Goal: Information Seeking & Learning: Learn about a topic

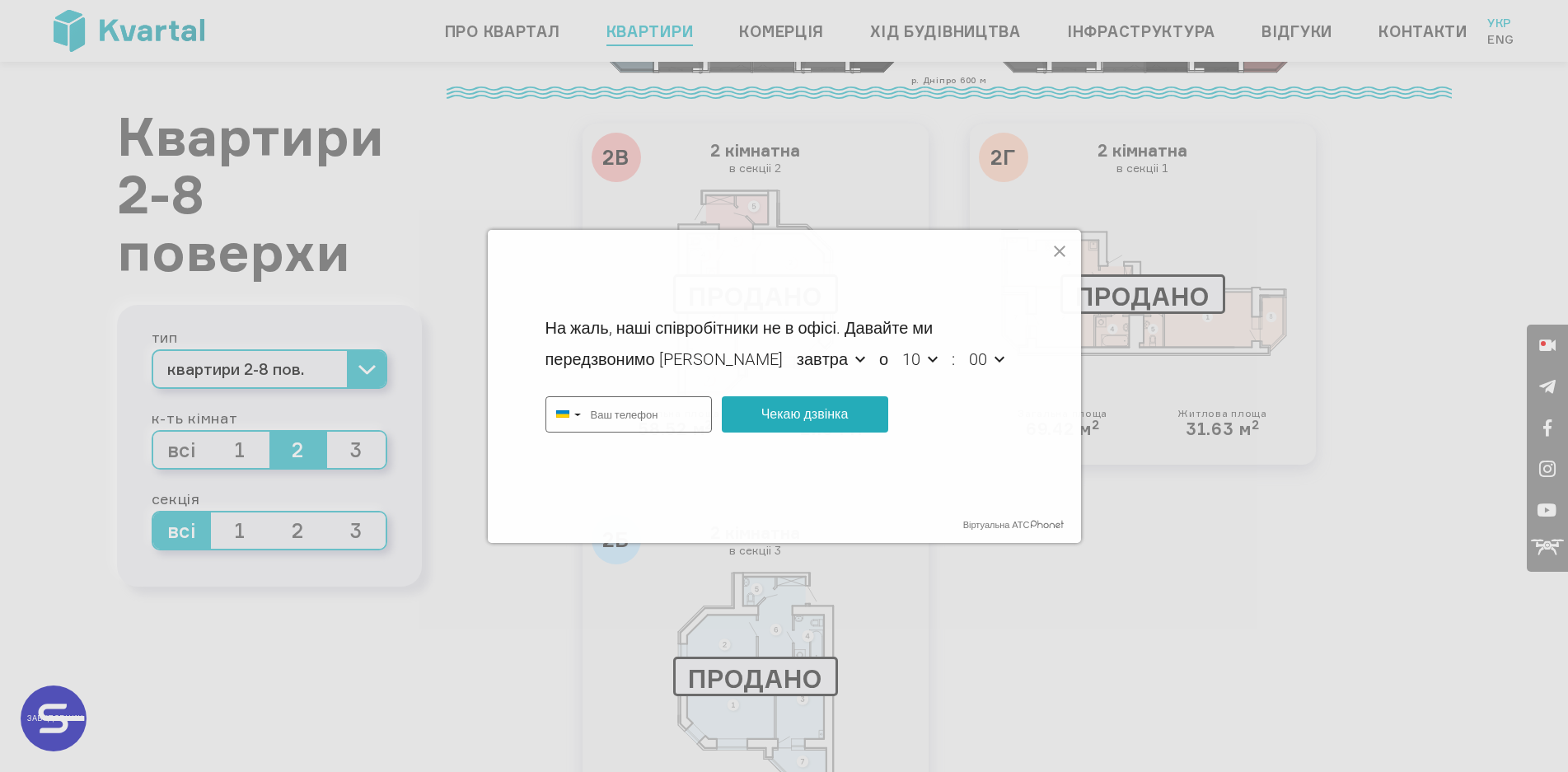
scroll to position [555, 0]
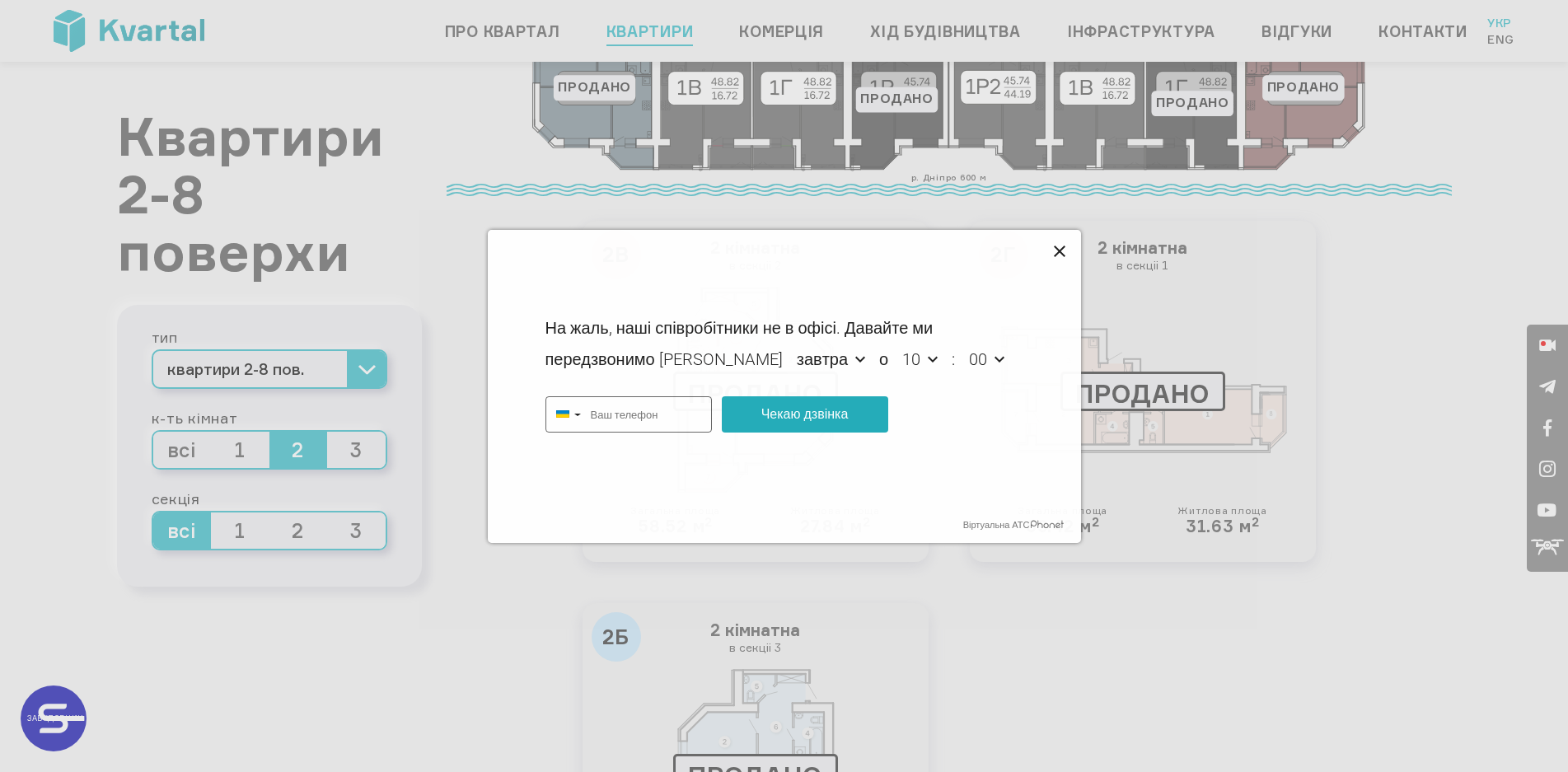
click at [1060, 247] on icon at bounding box center [1059, 252] width 19 height 19
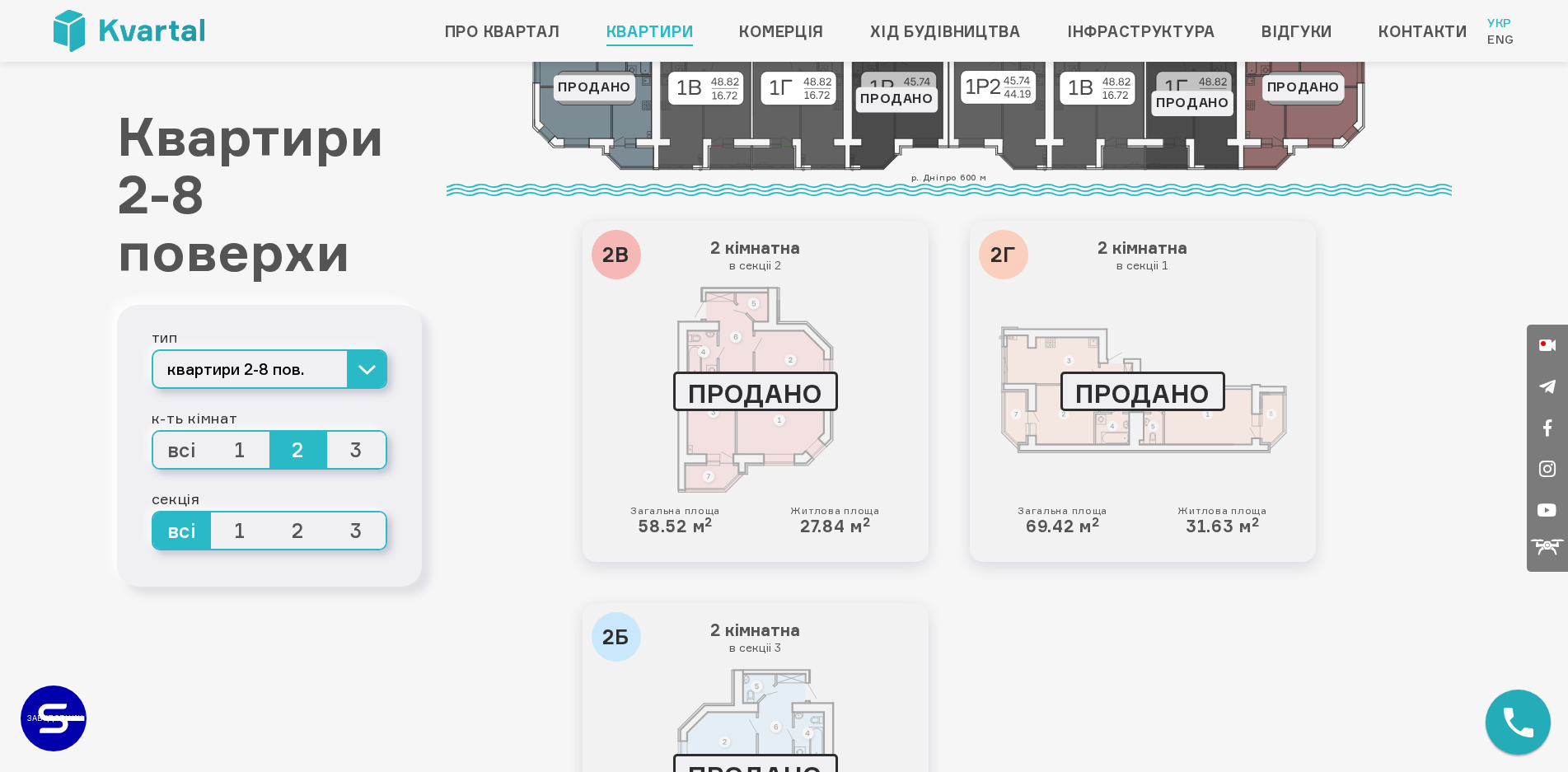
type input "+380"
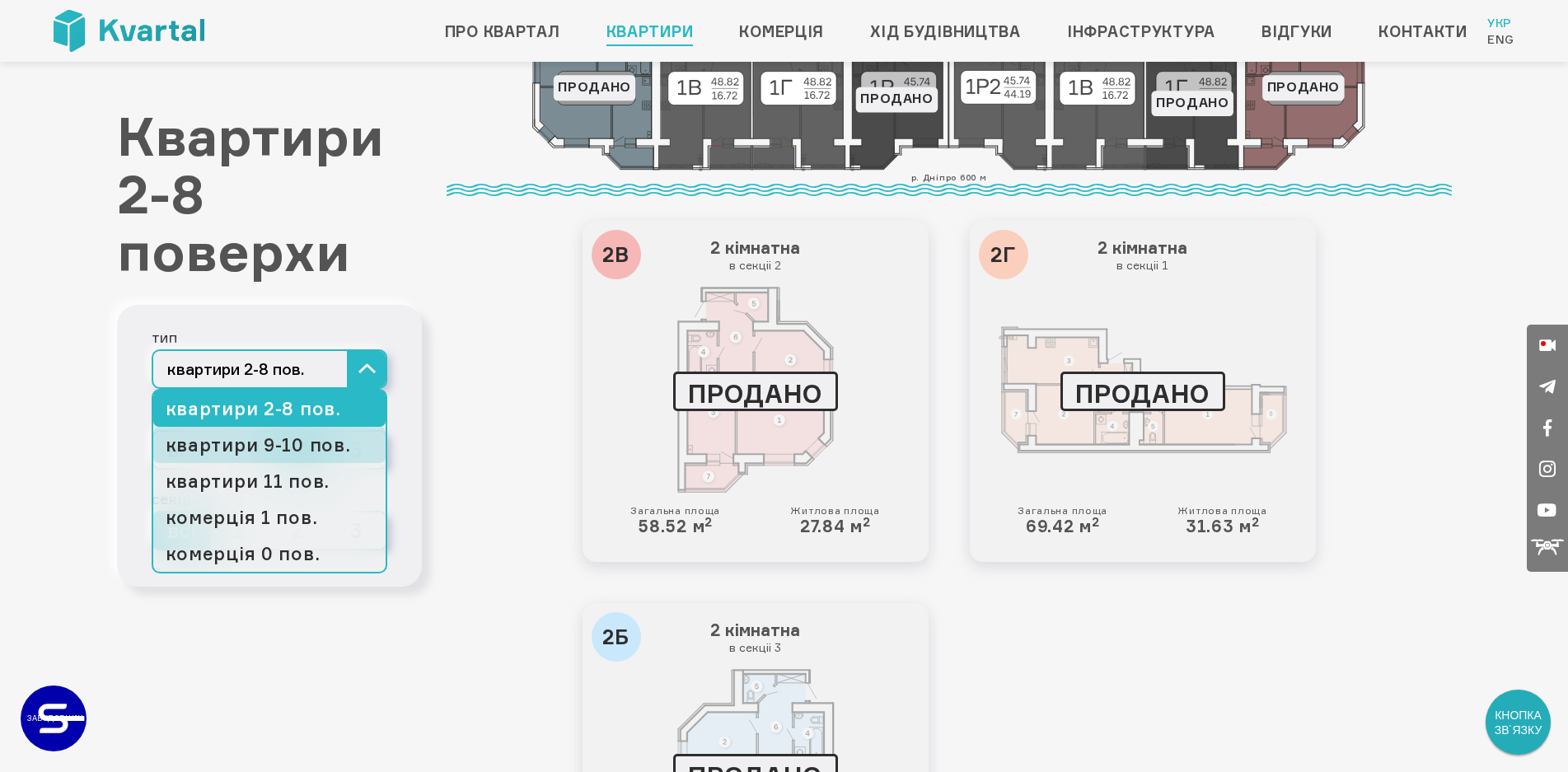
click at [249, 458] on link "квартири 9-10 пов." at bounding box center [270, 445] width 232 height 36
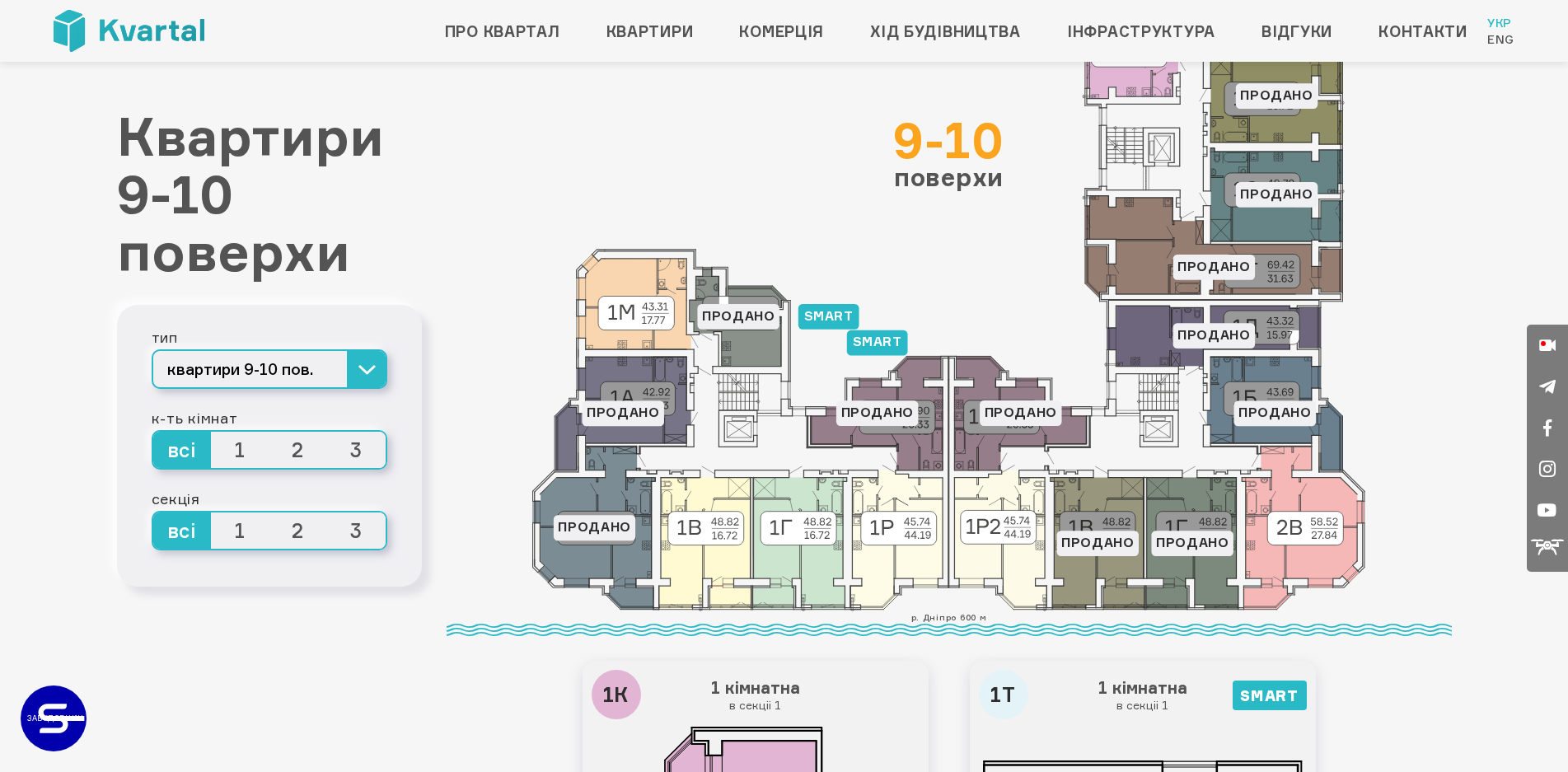
scroll to position [164, 0]
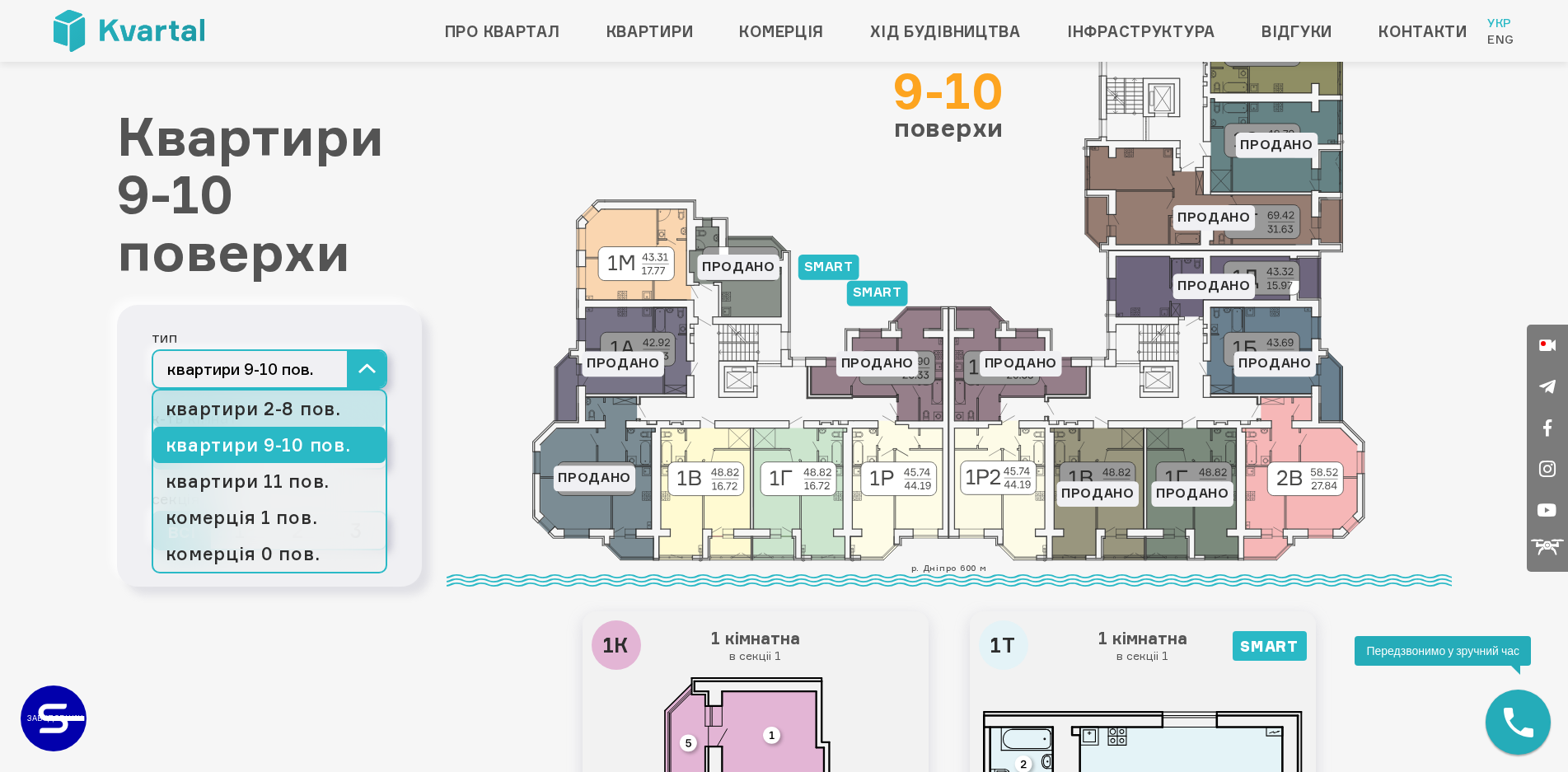
click at [232, 417] on link "квартири 2-8 пов." at bounding box center [270, 408] width 232 height 36
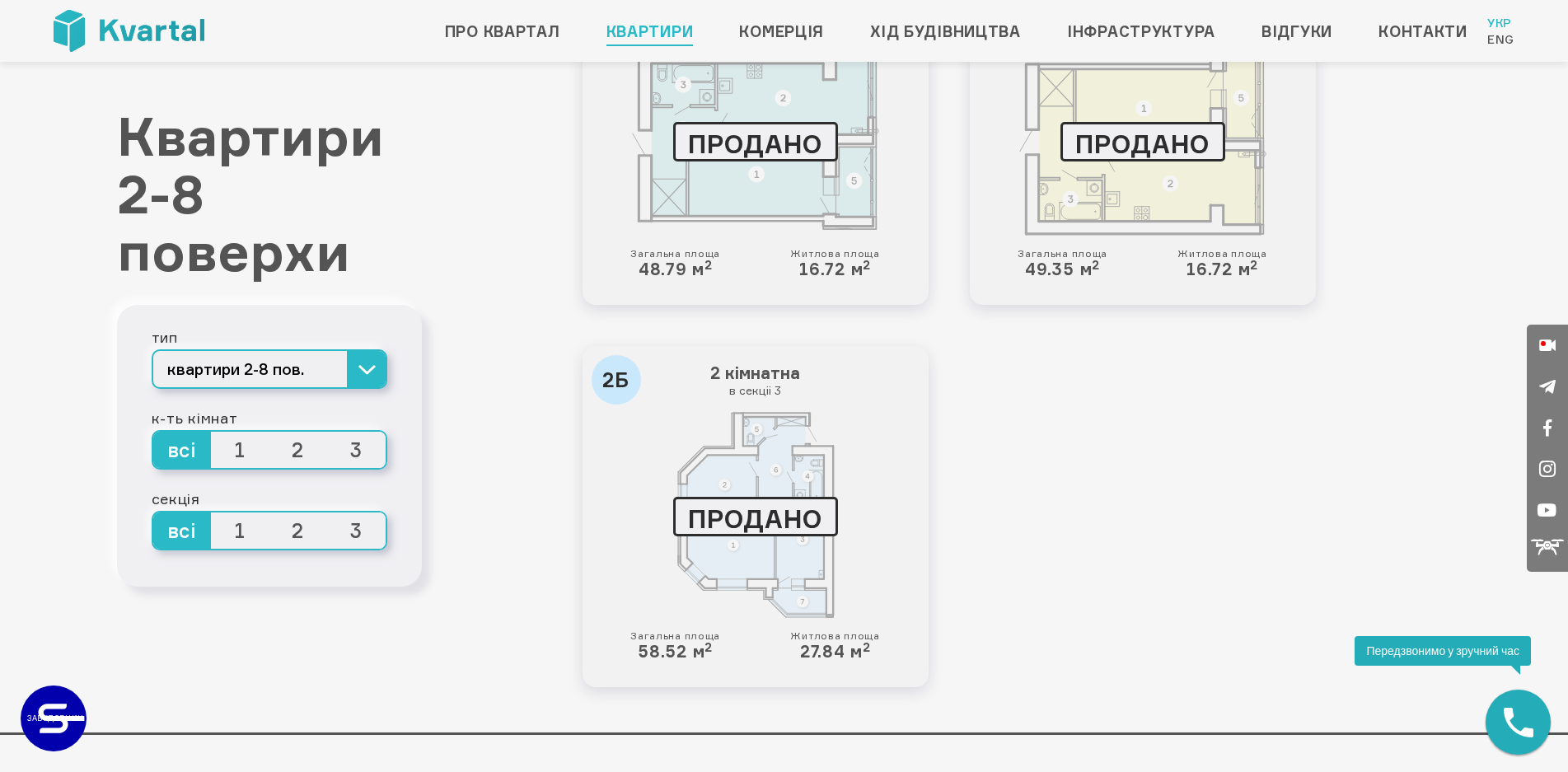
scroll to position [4037, 0]
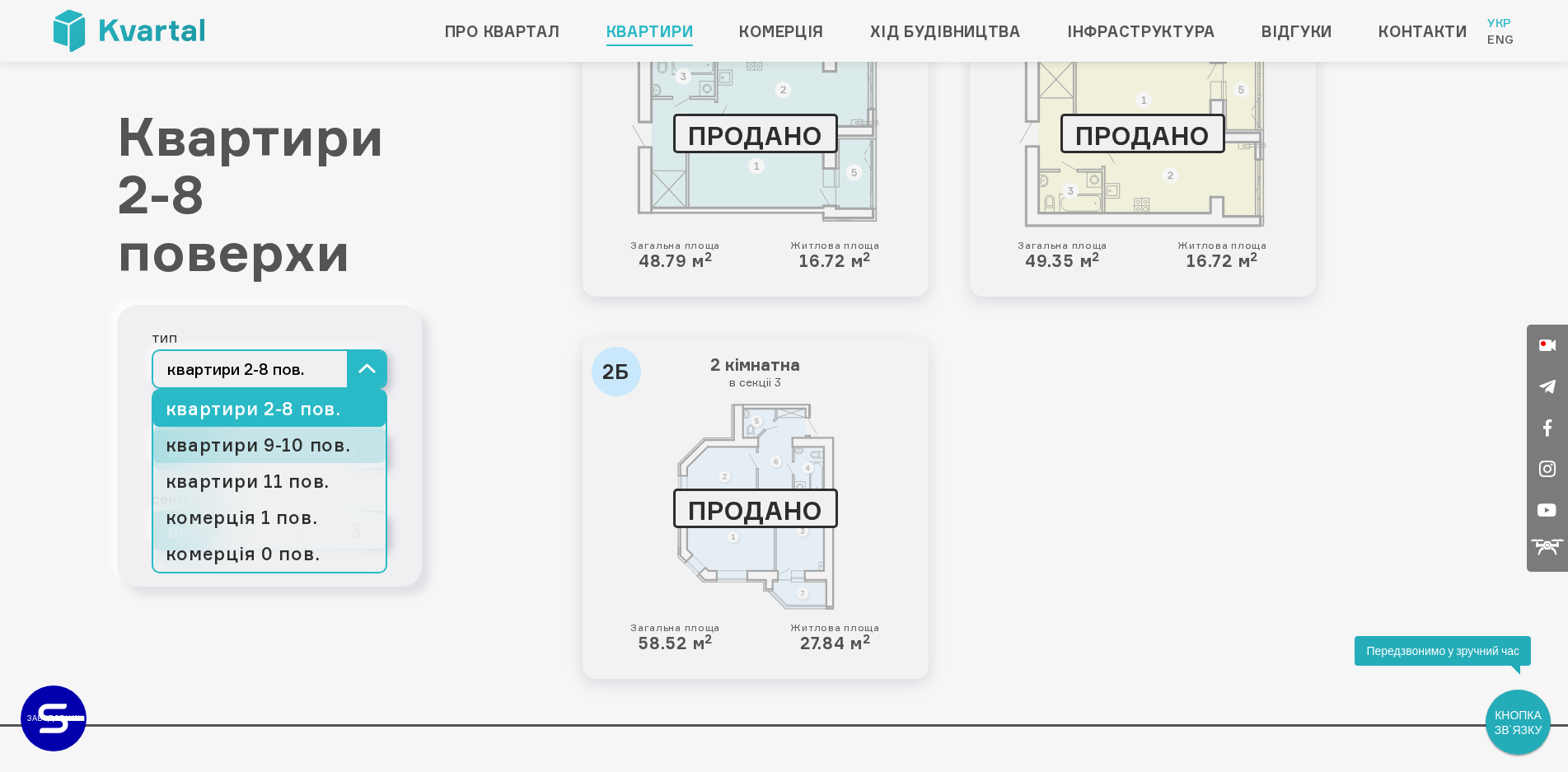
click at [233, 441] on link "квартири 9-10 пов." at bounding box center [270, 445] width 232 height 36
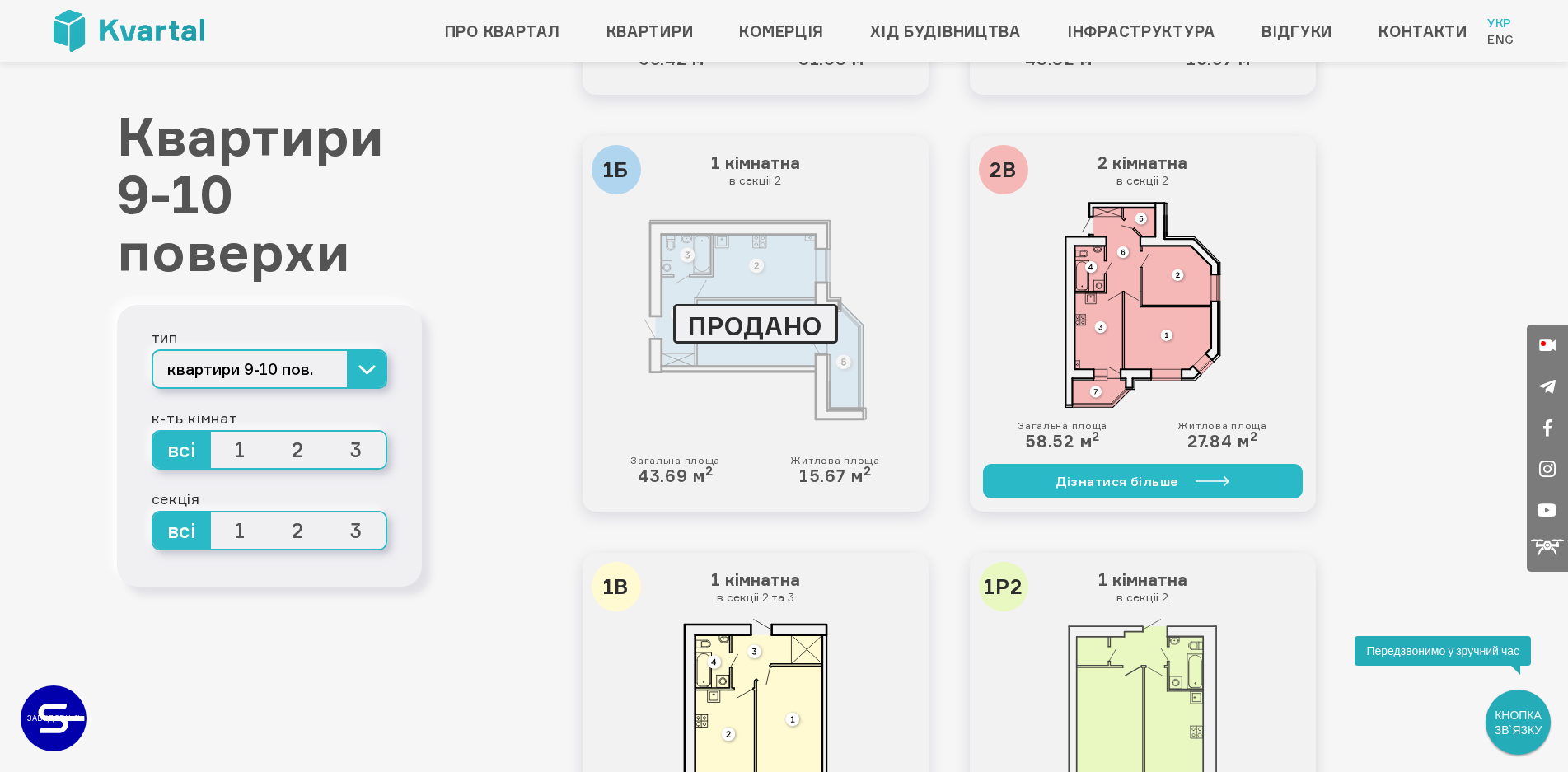
scroll to position [1730, 0]
click at [1125, 488] on link "Дізнатися більше" at bounding box center [1143, 479] width 320 height 35
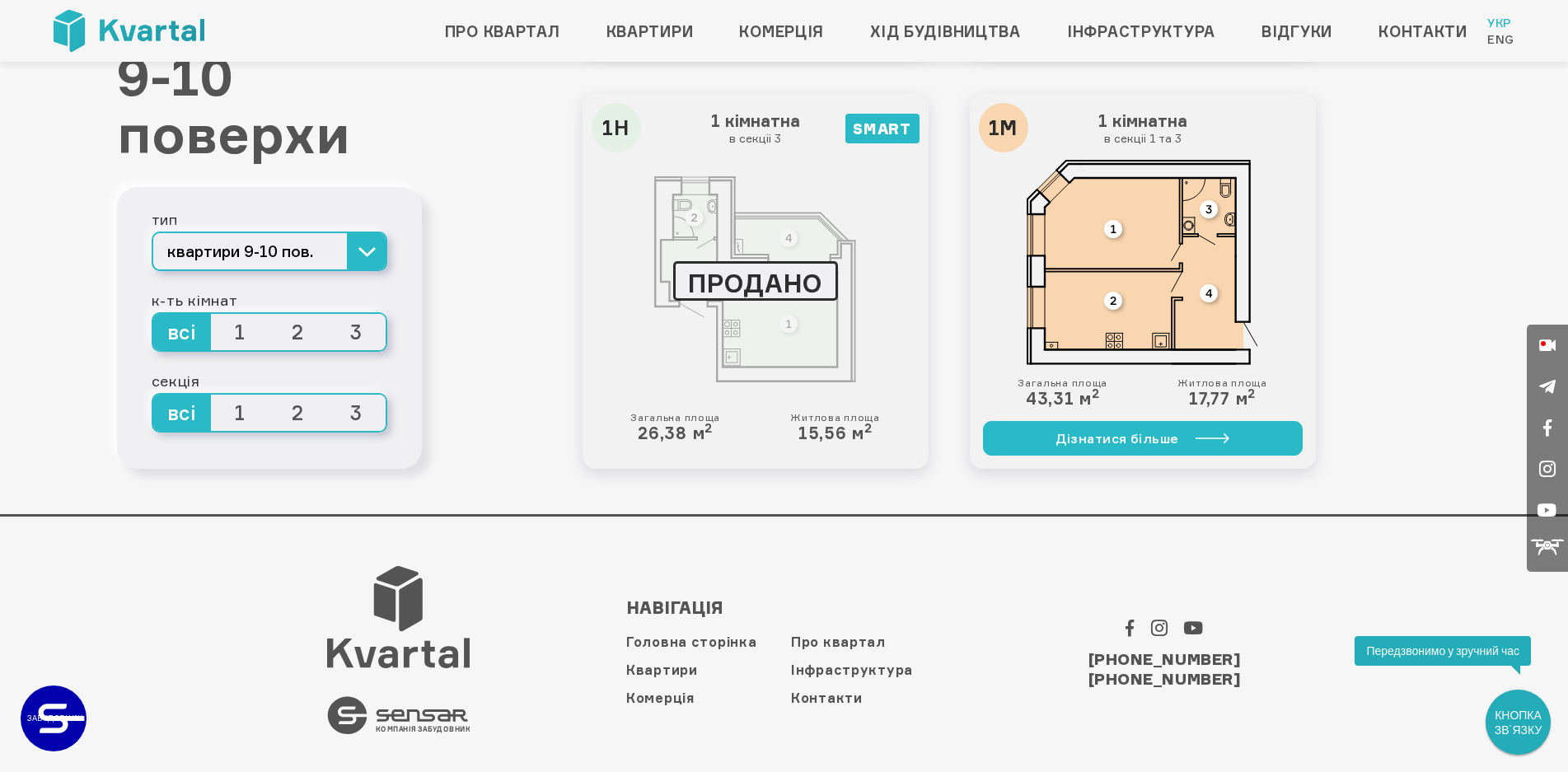
scroll to position [3798, 0]
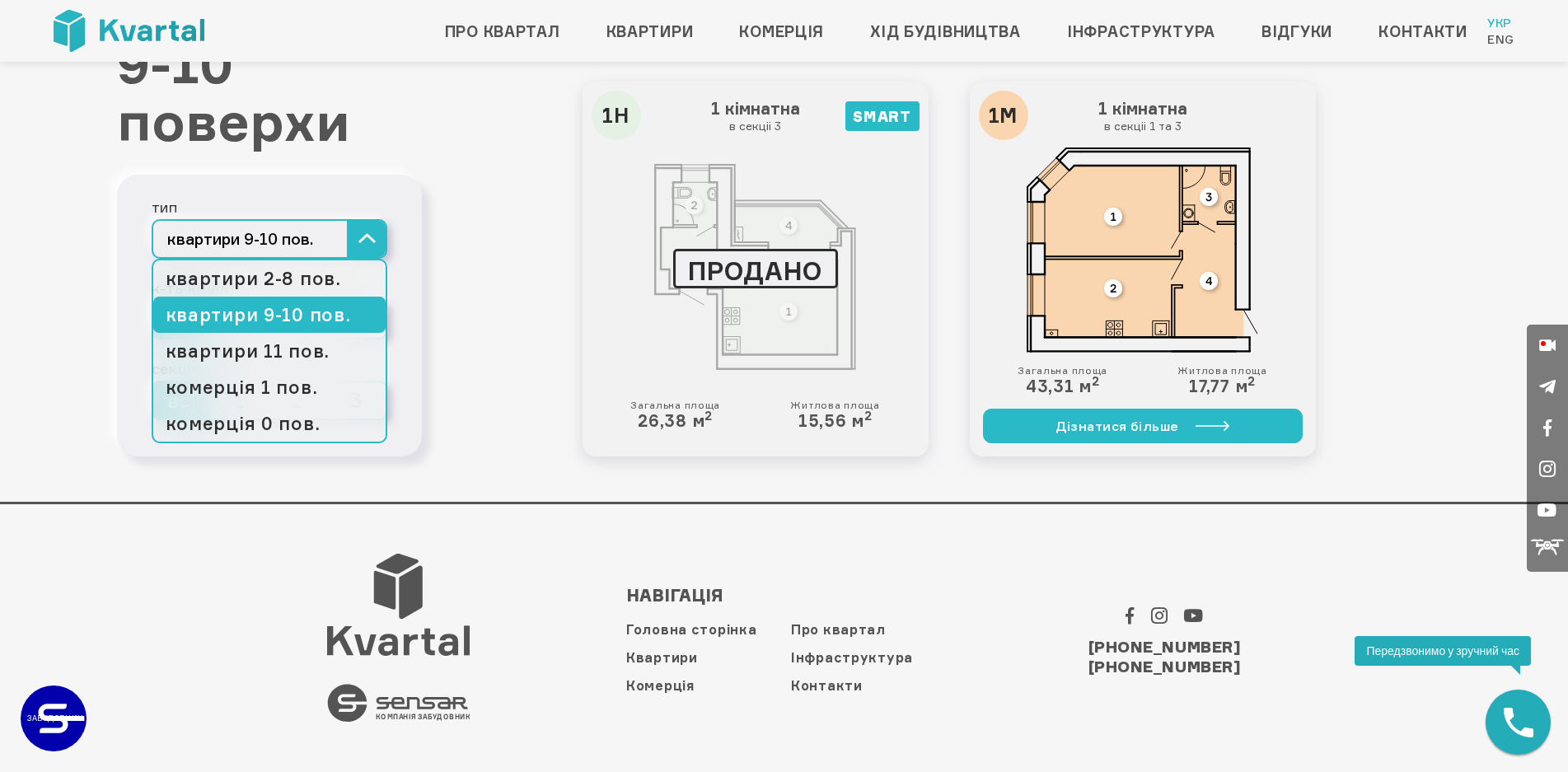
click at [293, 247] on button "квартири 9-10 пов." at bounding box center [270, 239] width 236 height 40
click at [303, 354] on link "квартири 11 пов." at bounding box center [270, 351] width 232 height 36
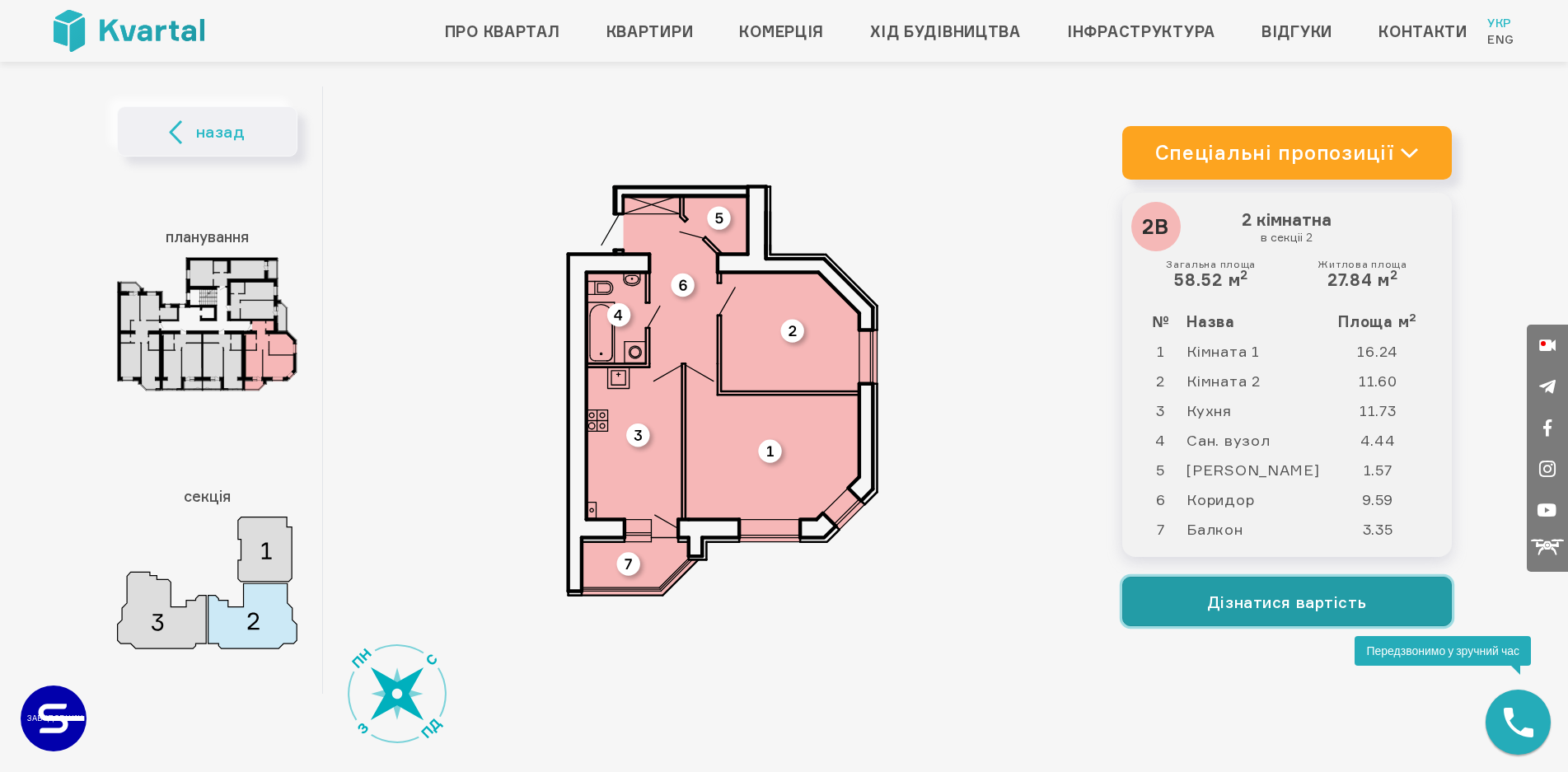
click at [1282, 597] on button "Дізнатися вартість" at bounding box center [1287, 602] width 330 height 49
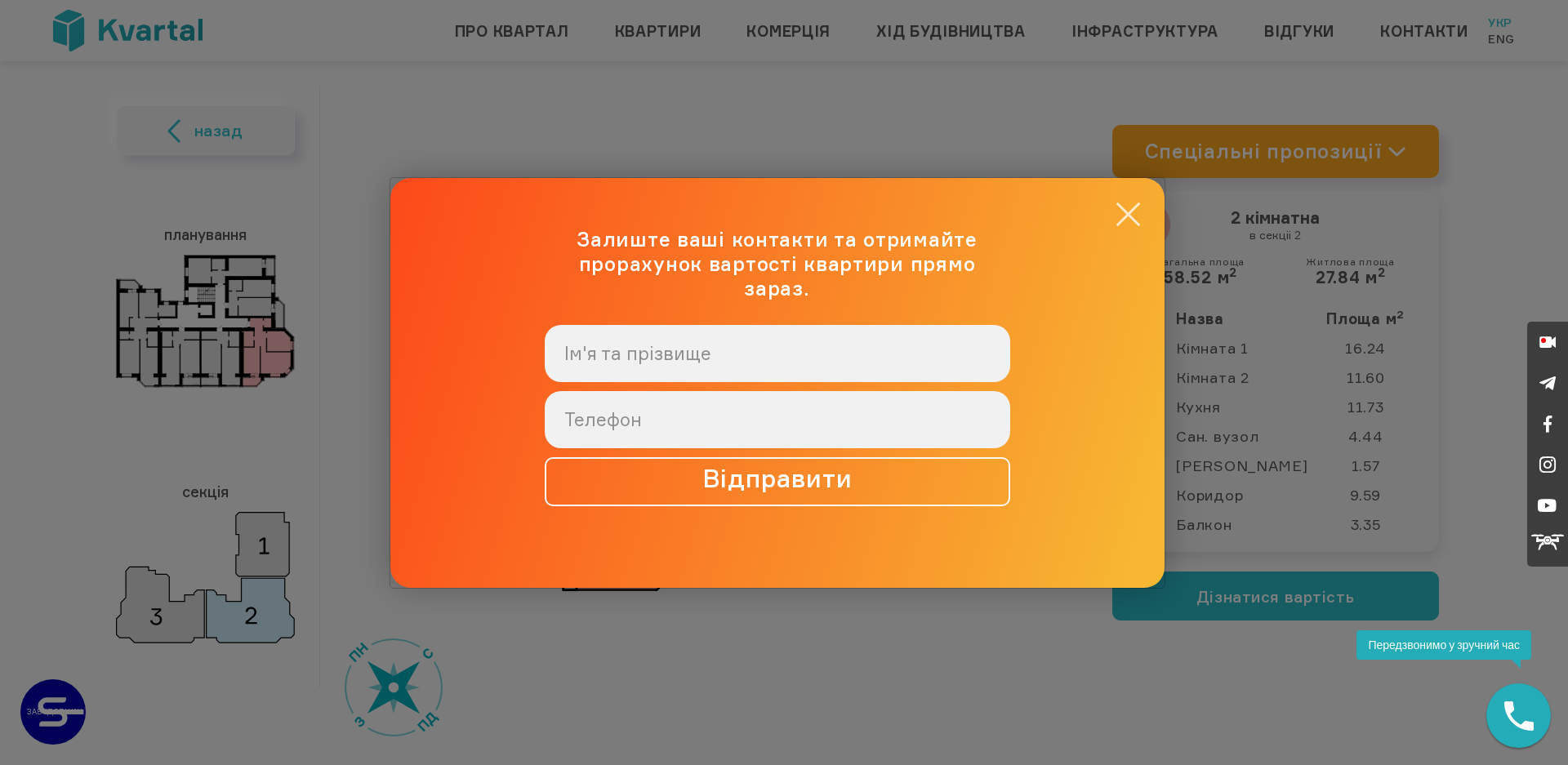
click at [1129, 218] on button "×" at bounding box center [1128, 214] width 32 height 32
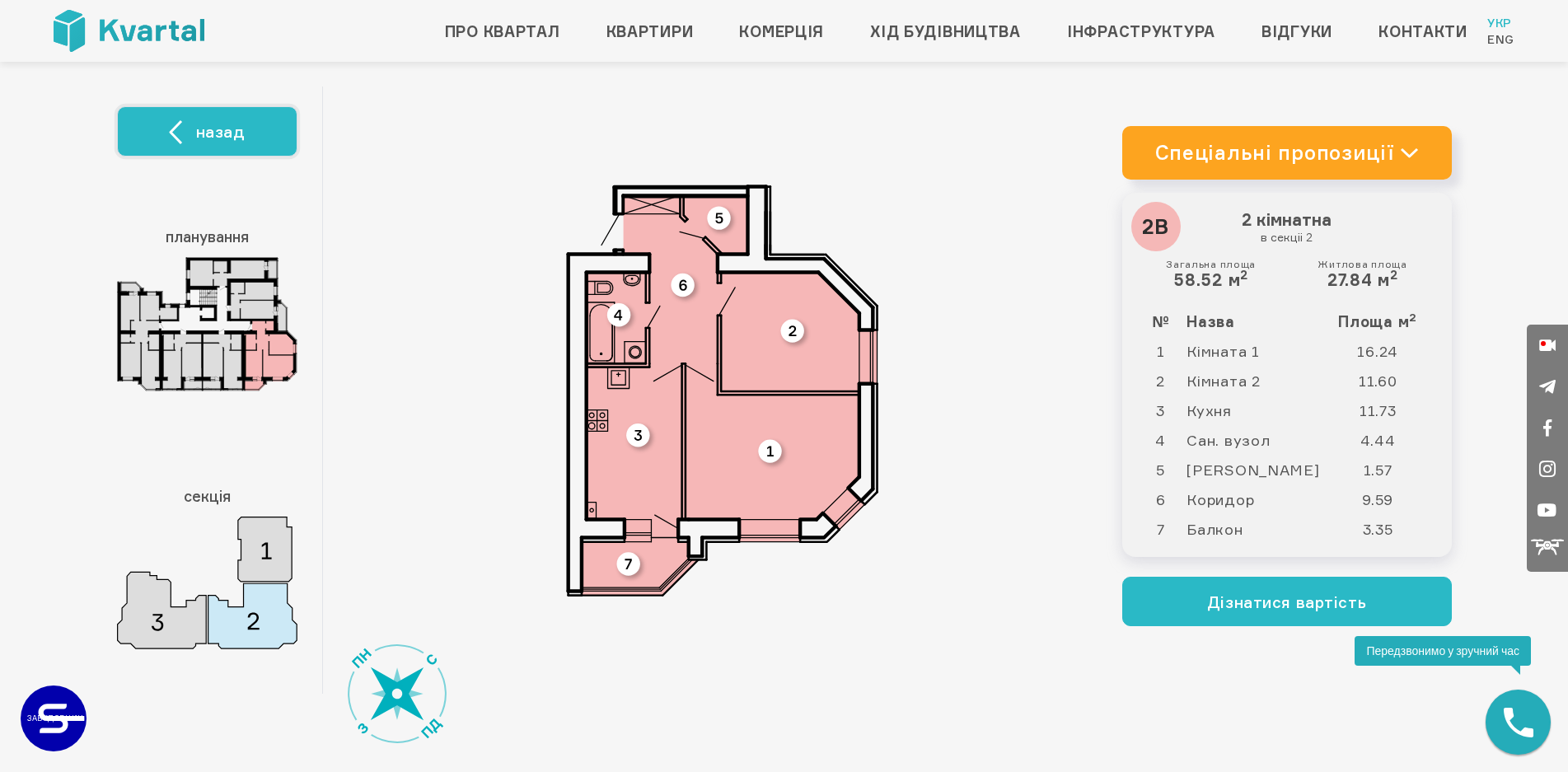
click at [190, 140] on button "назад" at bounding box center [207, 131] width 181 height 50
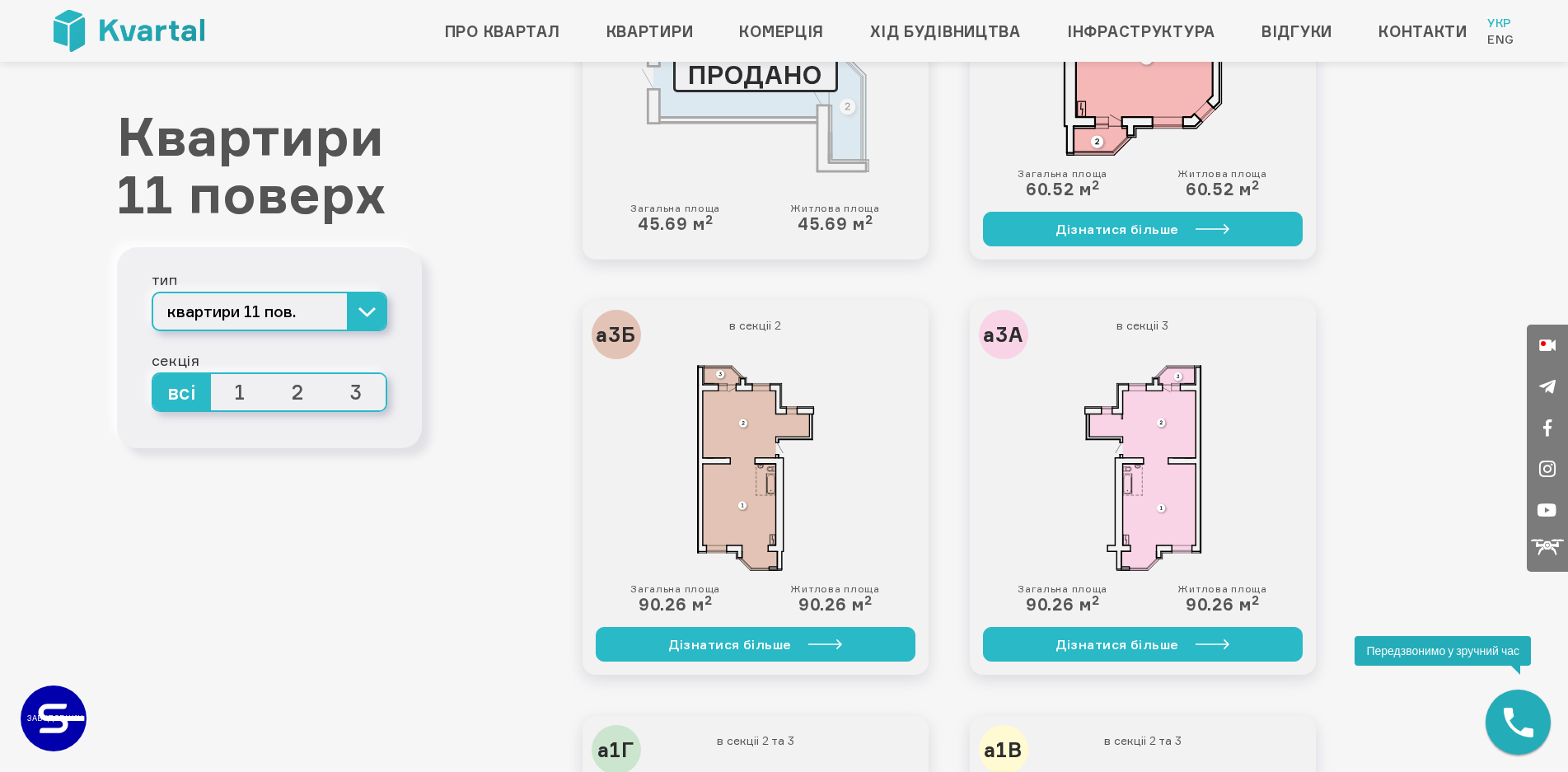
scroll to position [3130, 0]
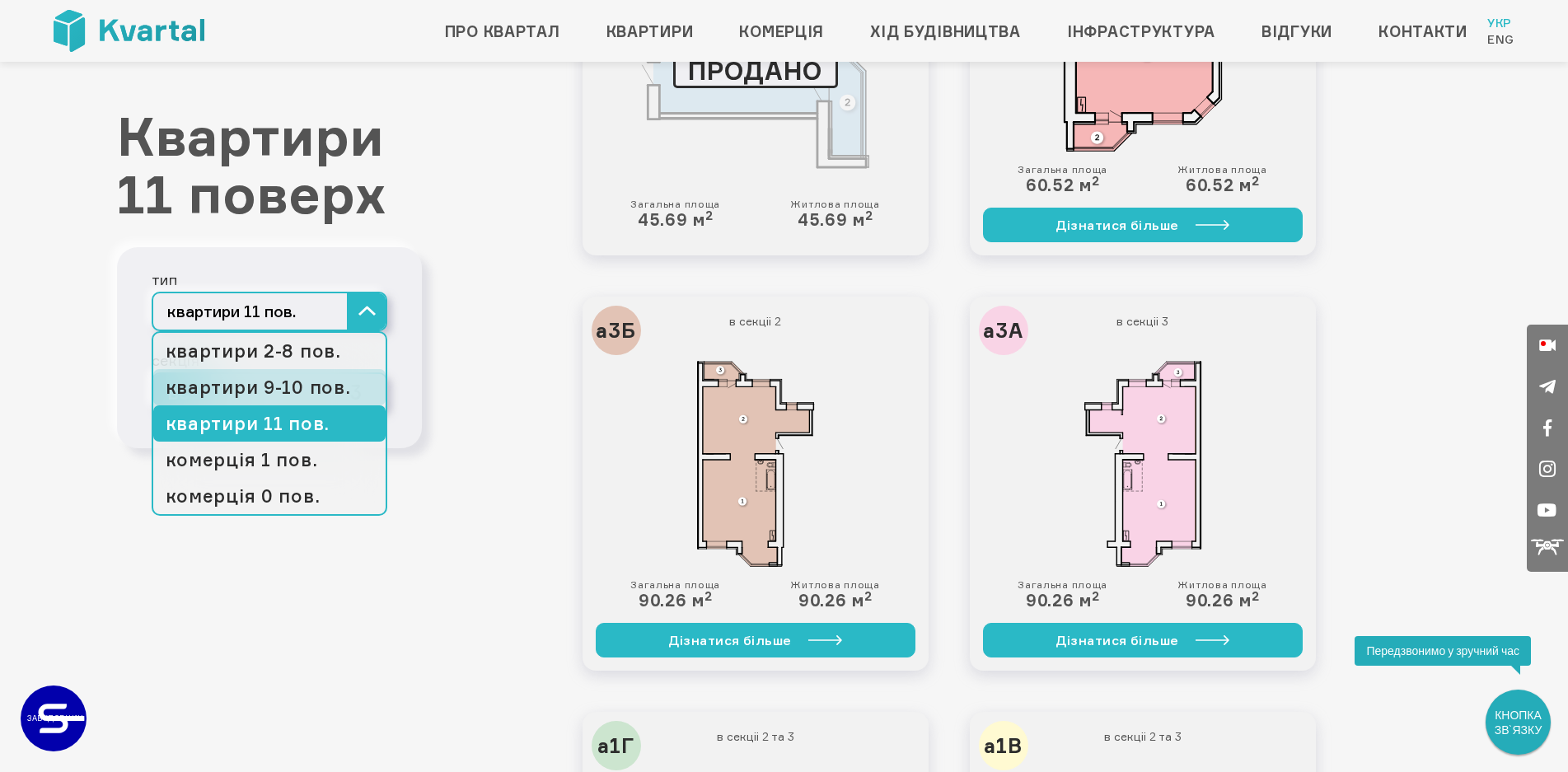
click at [279, 395] on link "квартири 9-10 пов." at bounding box center [270, 387] width 232 height 36
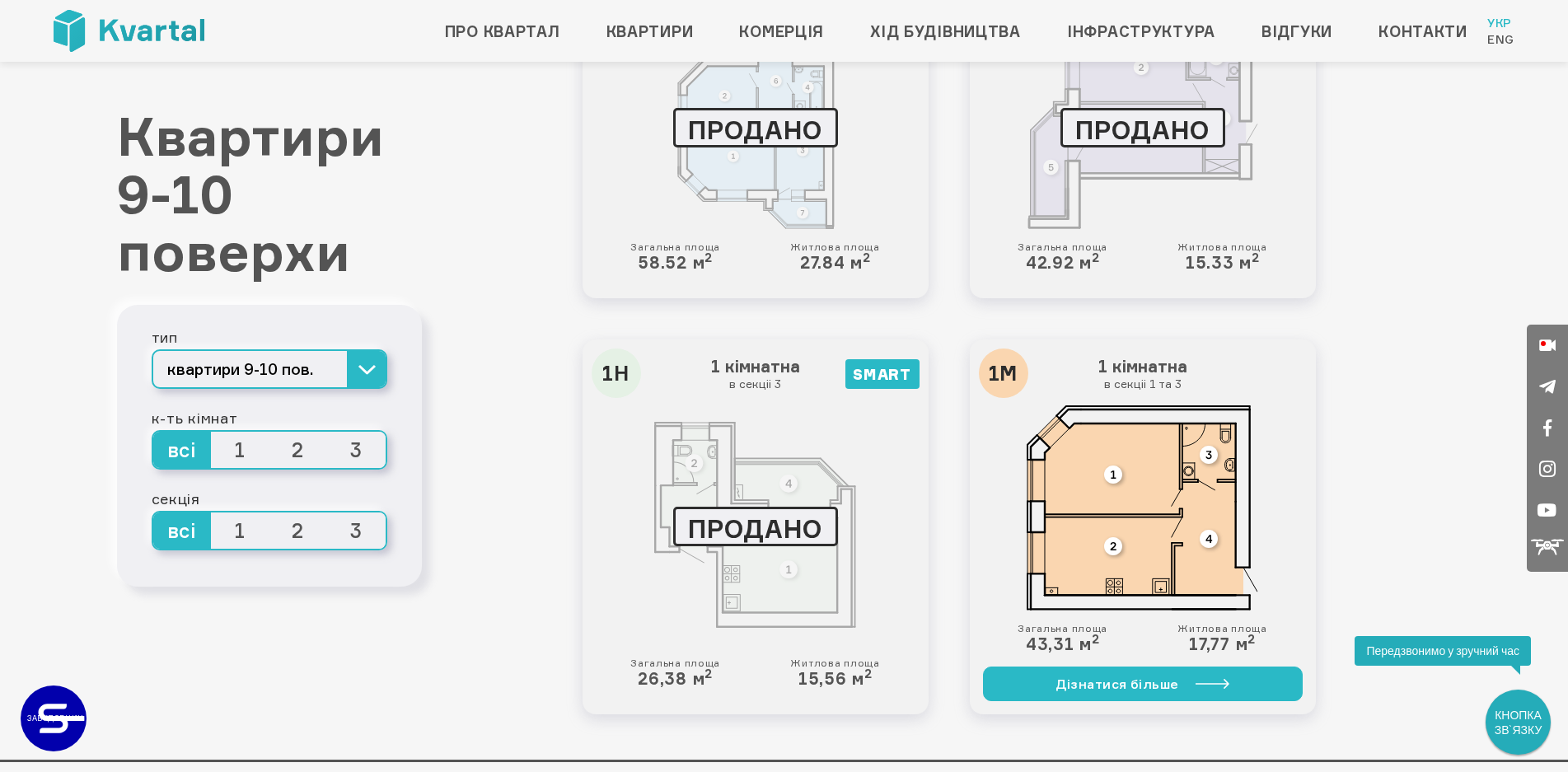
scroll to position [3798, 0]
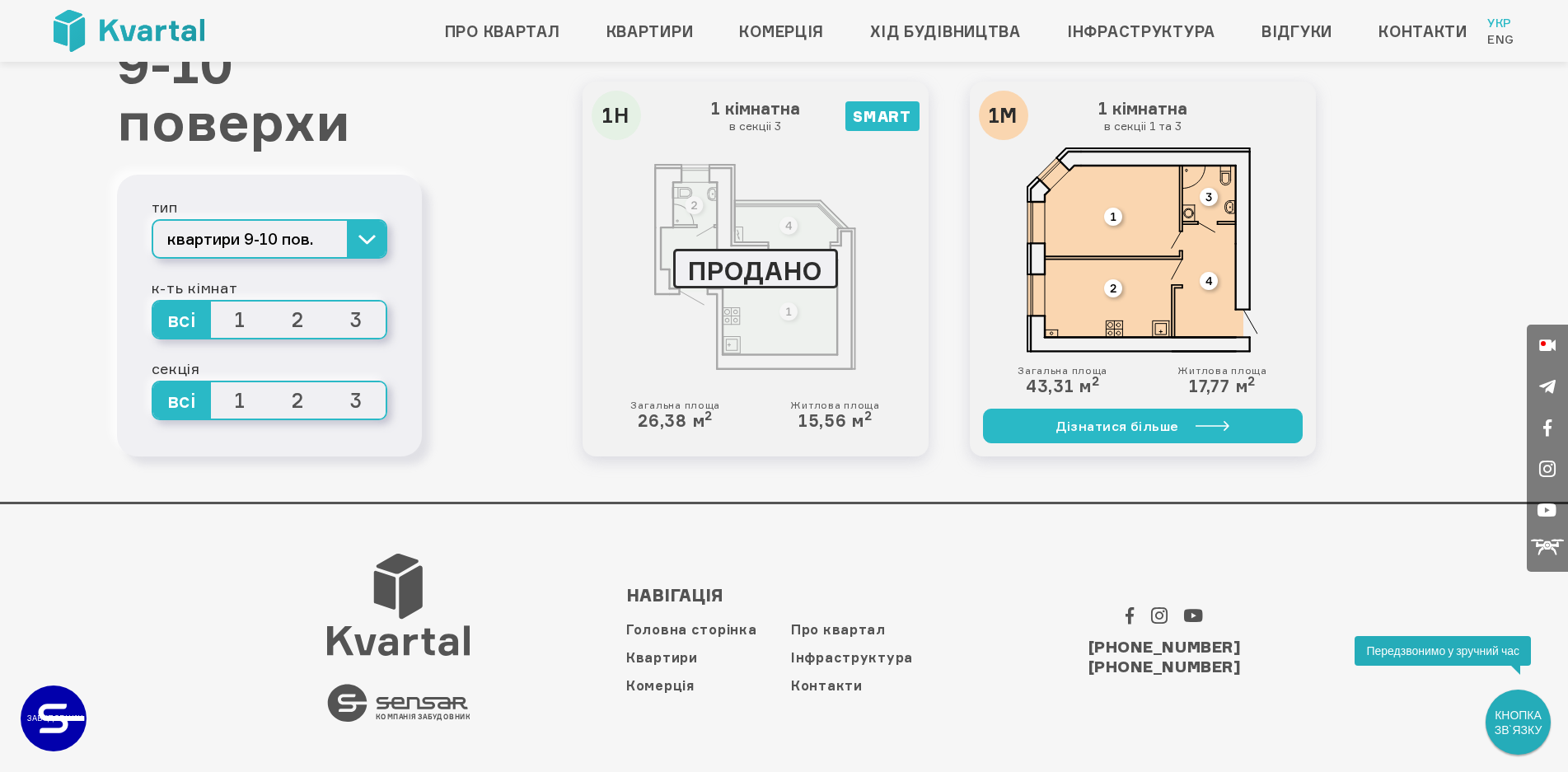
click at [176, 327] on span "всі" at bounding box center [182, 319] width 58 height 36
click at [153, 302] on input "всі" at bounding box center [153, 302] width 0 height 0
click at [290, 314] on span "2" at bounding box center [298, 319] width 58 height 36
click at [270, 302] on input "2" at bounding box center [270, 302] width 0 height 0
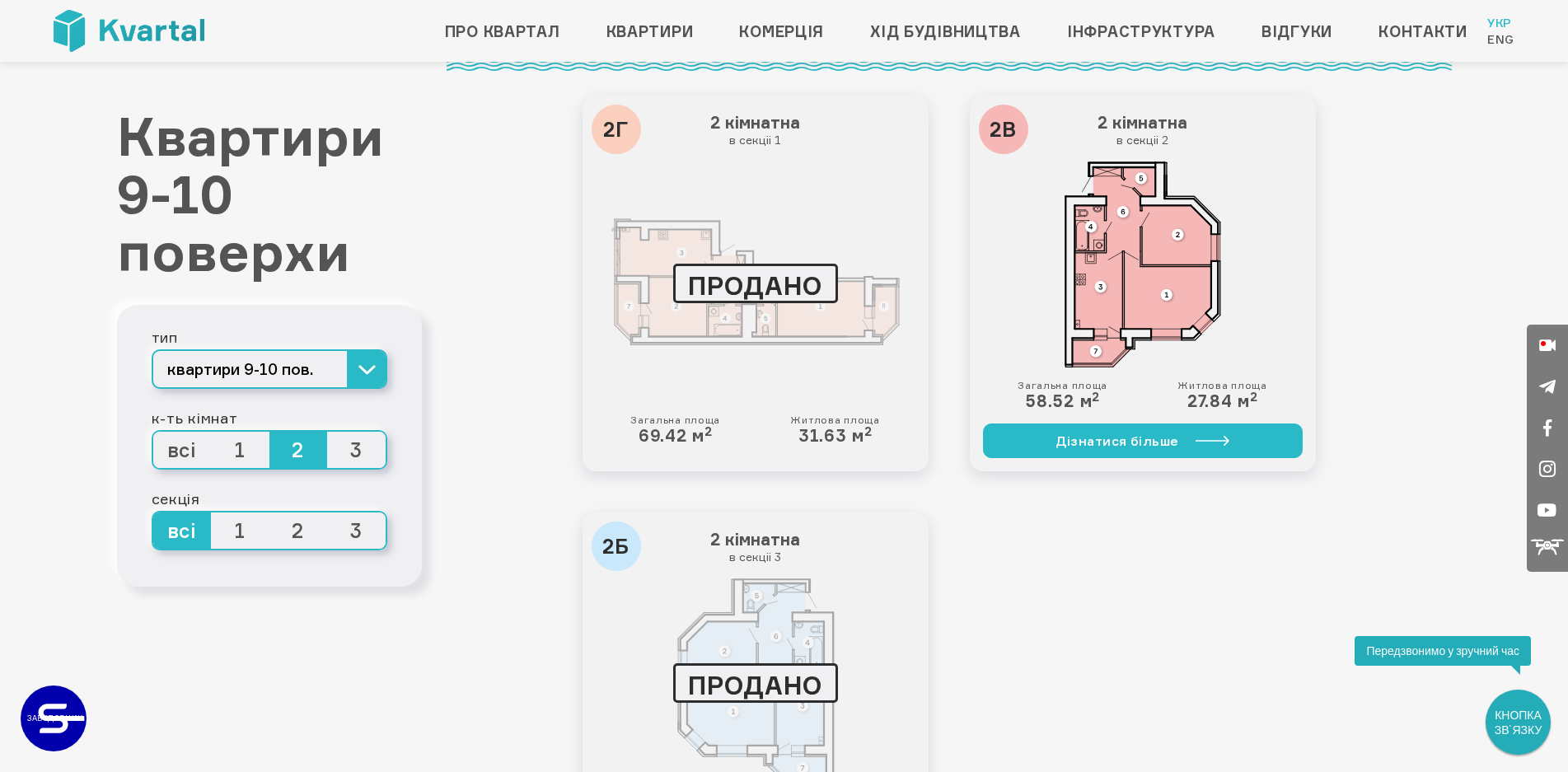
scroll to position [584, 0]
